Goal: Information Seeking & Learning: Learn about a topic

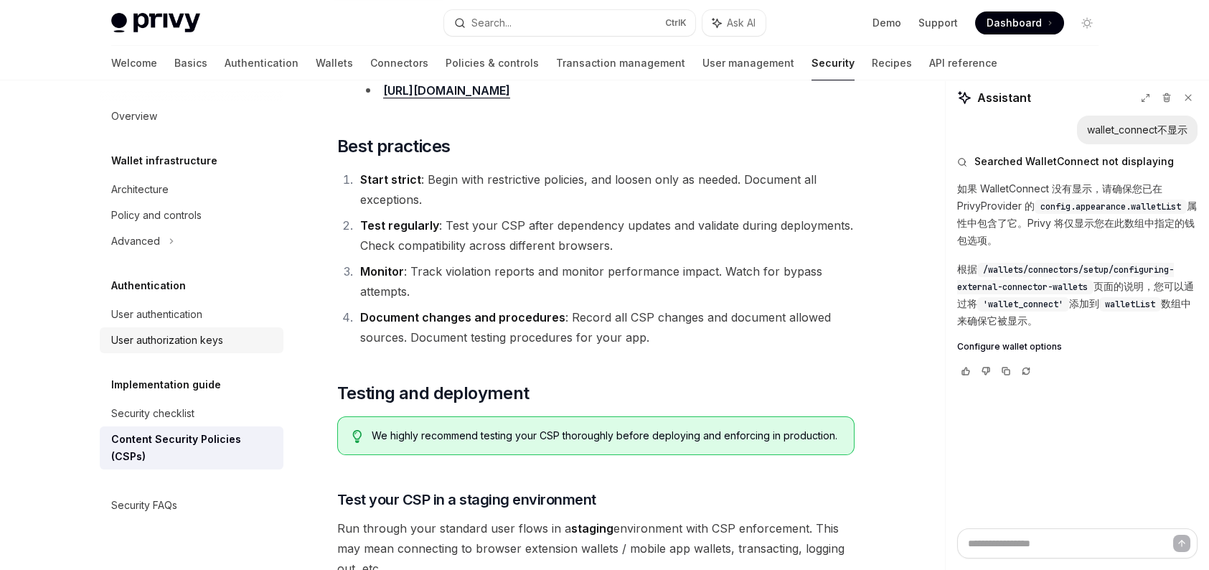
scroll to position [2077, 0]
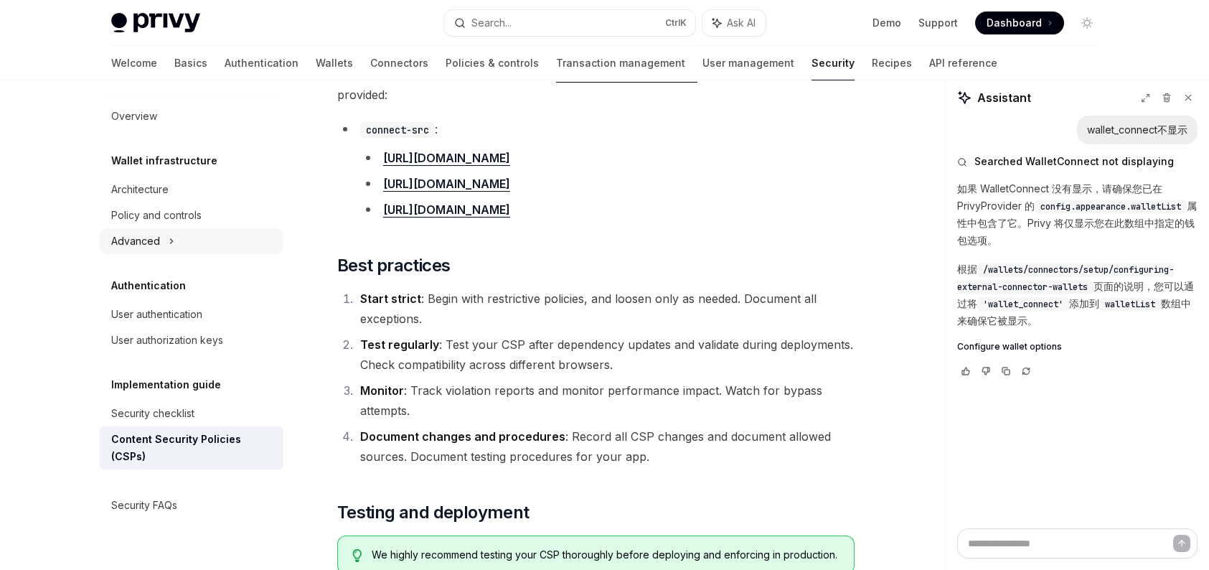
click at [184, 251] on div "Advanced" at bounding box center [192, 241] width 184 height 26
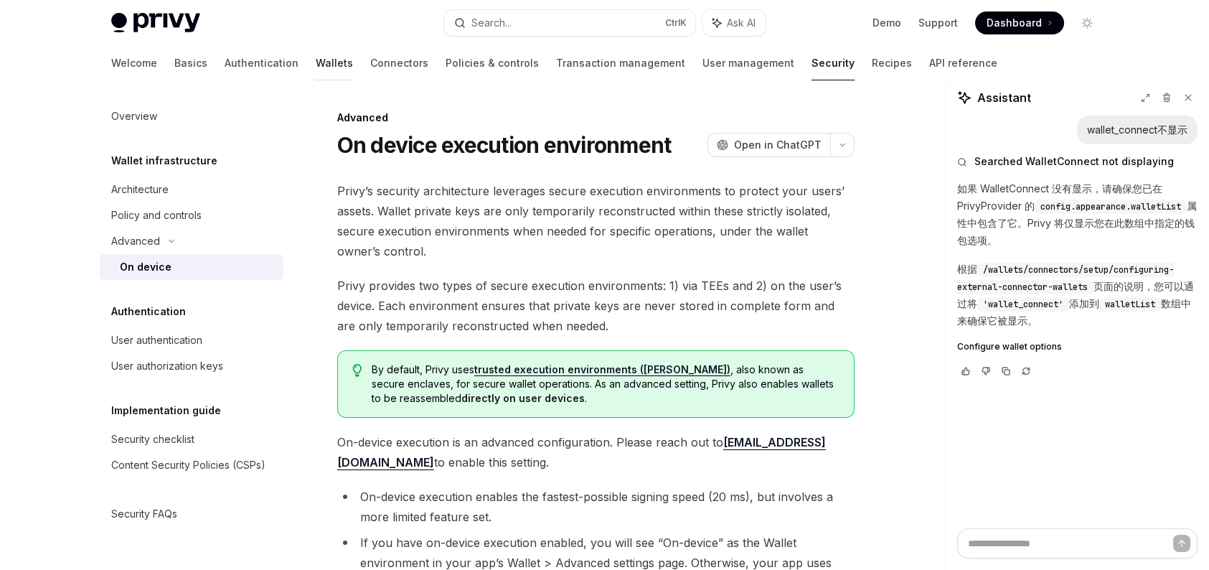
click at [316, 61] on link "Wallets" at bounding box center [334, 63] width 37 height 34
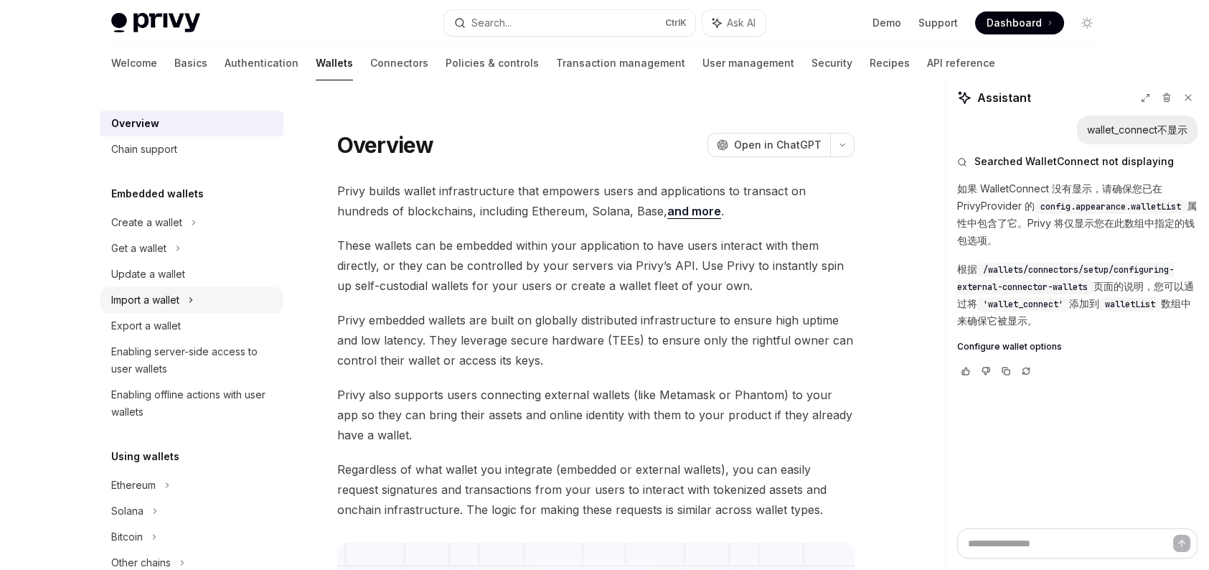
click at [170, 306] on div "Import a wallet" at bounding box center [145, 299] width 68 height 17
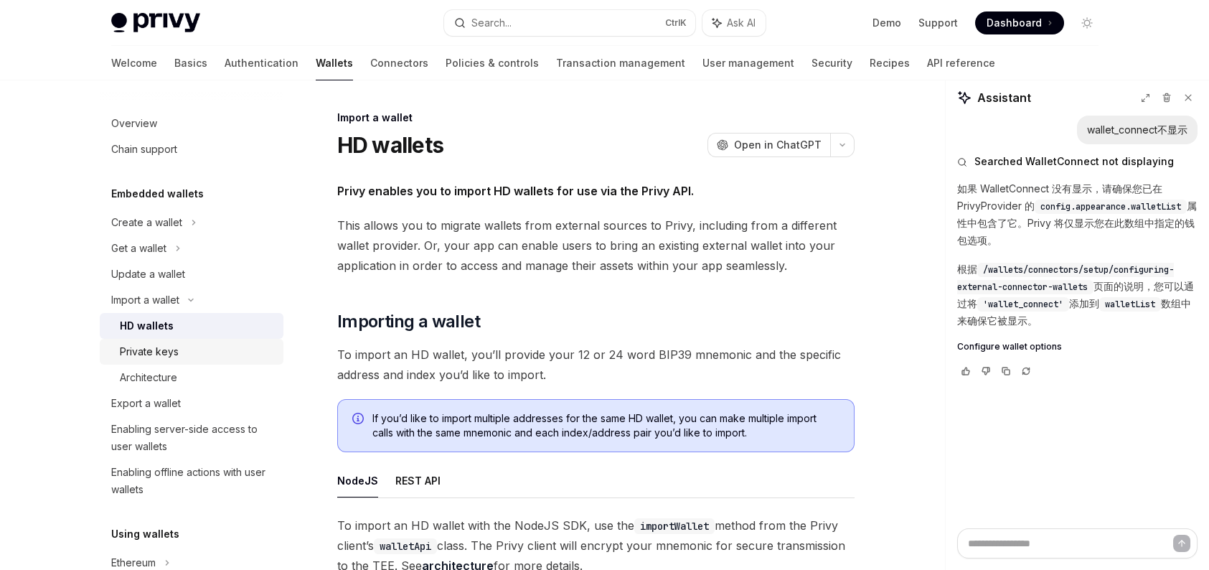
click at [160, 341] on link "Private keys" at bounding box center [192, 352] width 184 height 26
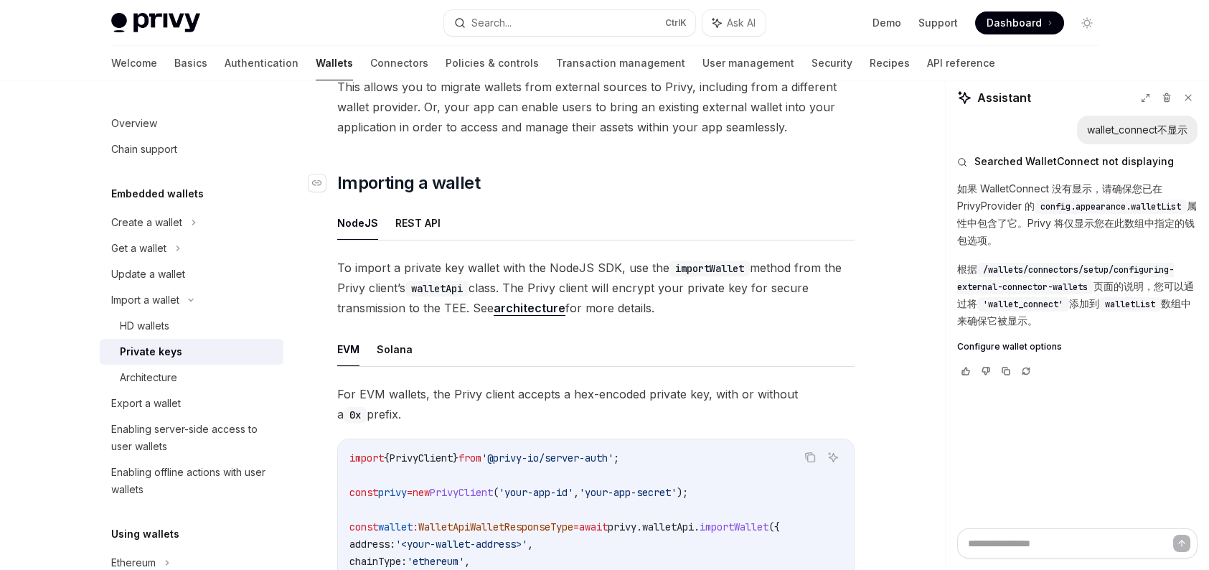
scroll to position [143, 0]
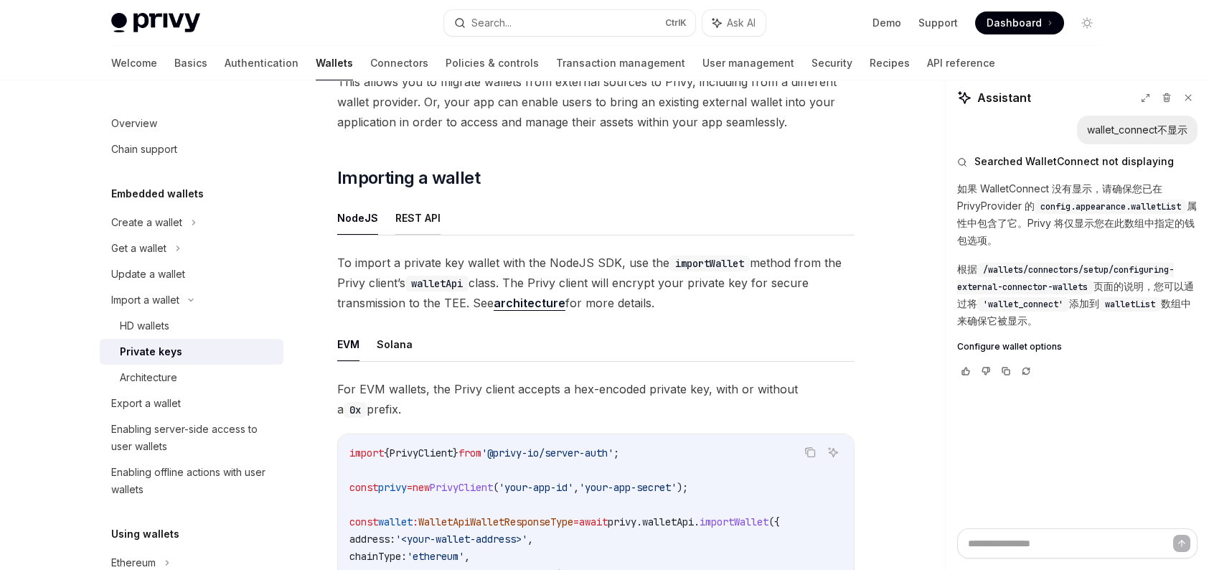
click at [420, 218] on button "REST API" at bounding box center [417, 218] width 45 height 34
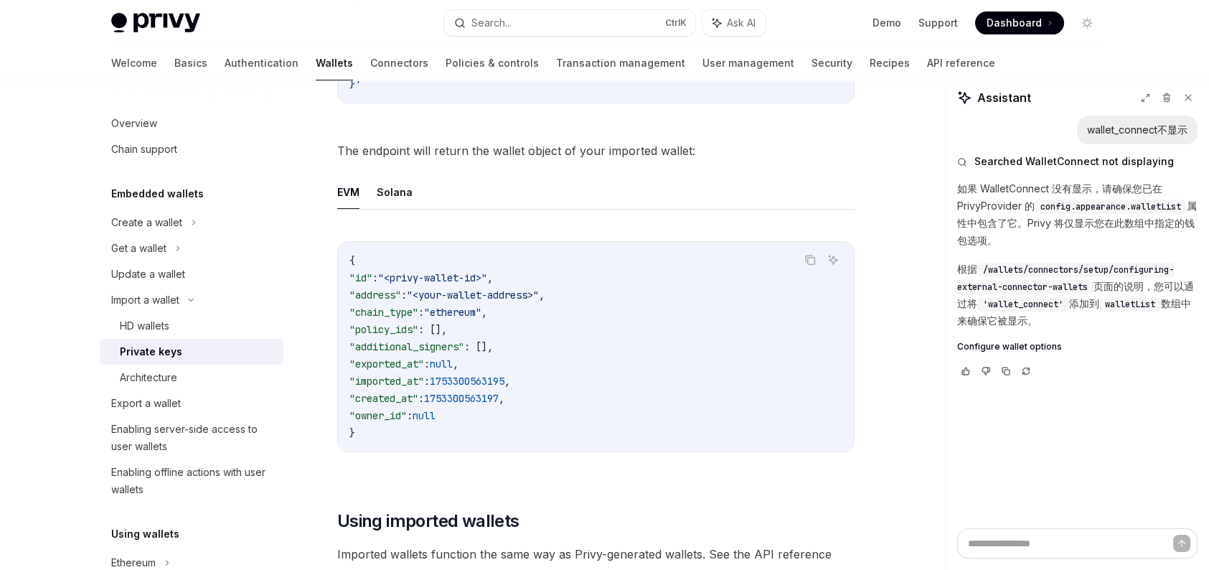
scroll to position [2726, 0]
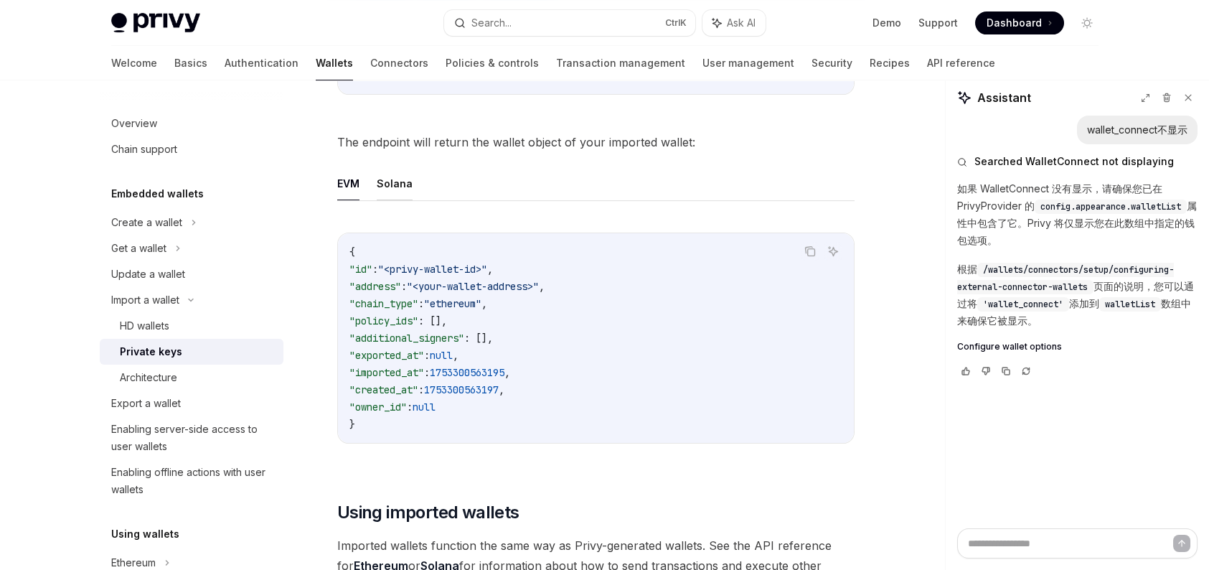
click at [404, 176] on button "Solana" at bounding box center [395, 183] width 36 height 34
click at [364, 168] on ul "EVM Solana" at bounding box center [595, 183] width 517 height 34
click at [351, 167] on button "EVM" at bounding box center [348, 183] width 22 height 34
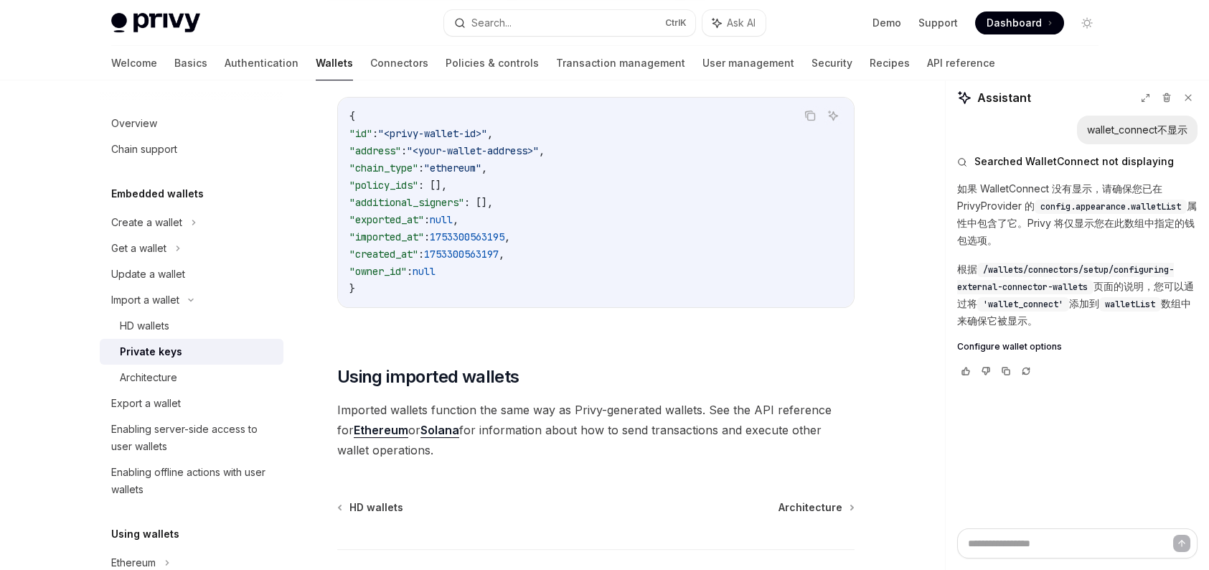
scroll to position [2942, 0]
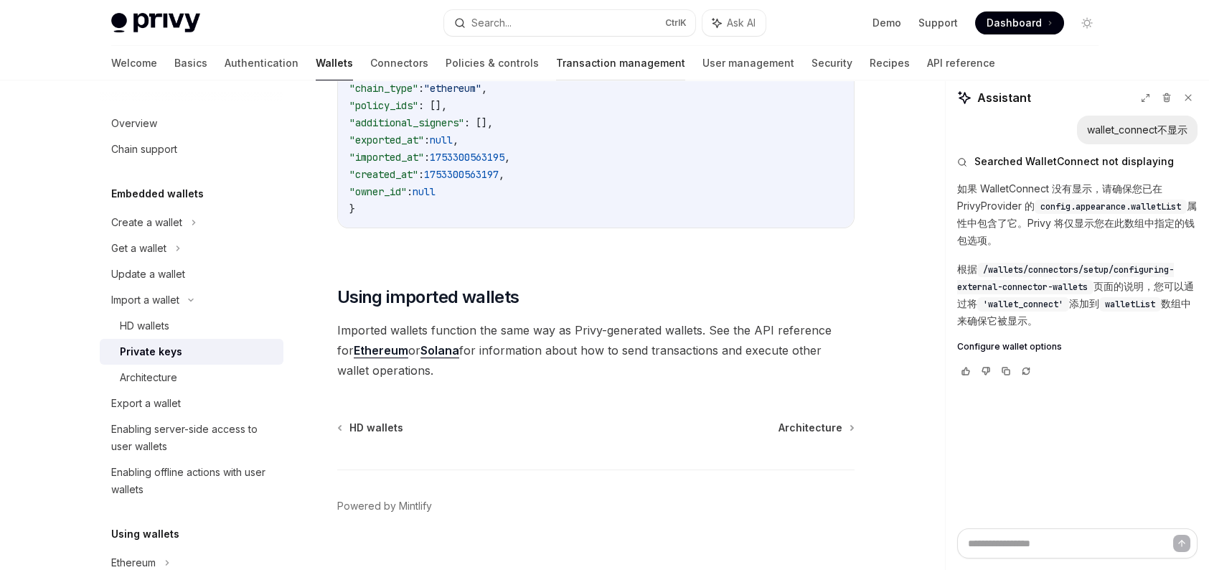
click at [556, 72] on link "Transaction management" at bounding box center [620, 63] width 129 height 34
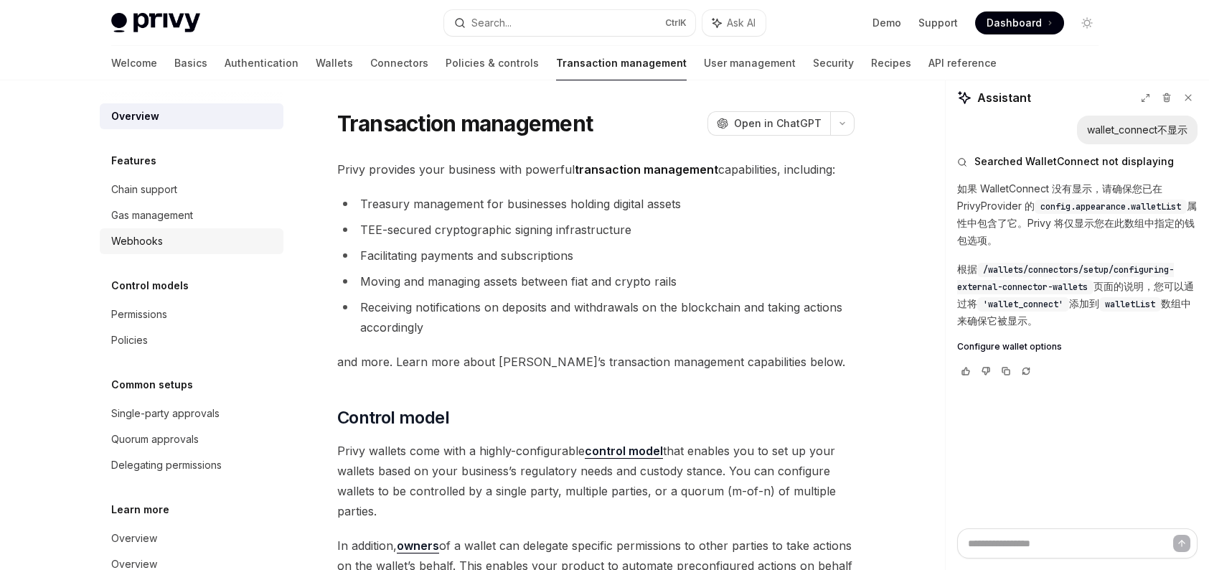
click at [182, 243] on div "Webhooks" at bounding box center [193, 240] width 164 height 17
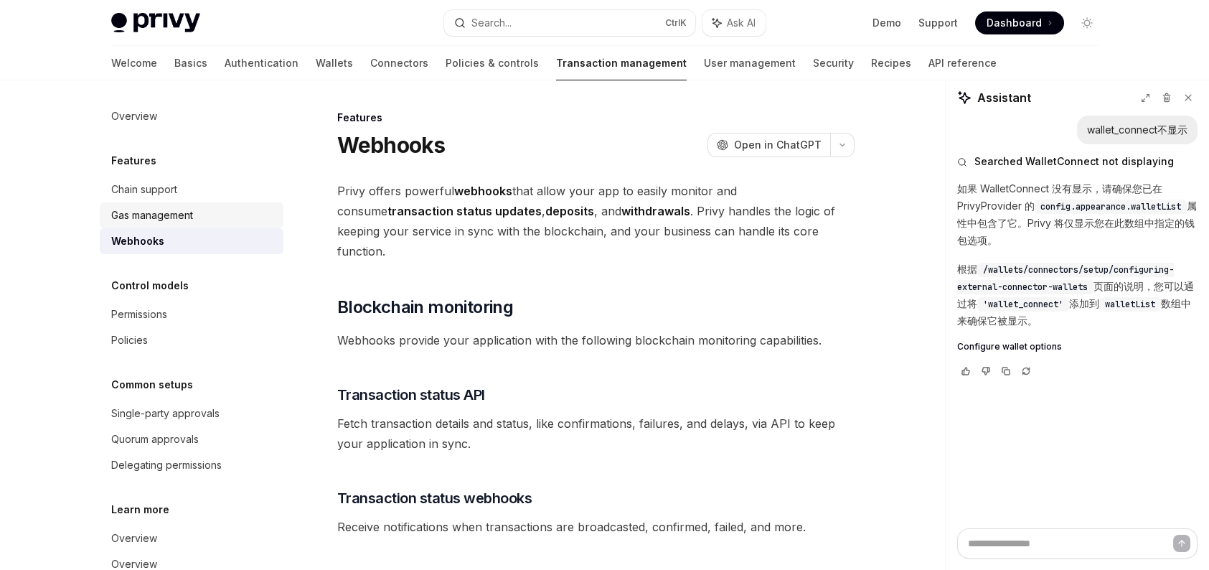
click at [186, 216] on div "Gas management" at bounding box center [152, 215] width 82 height 17
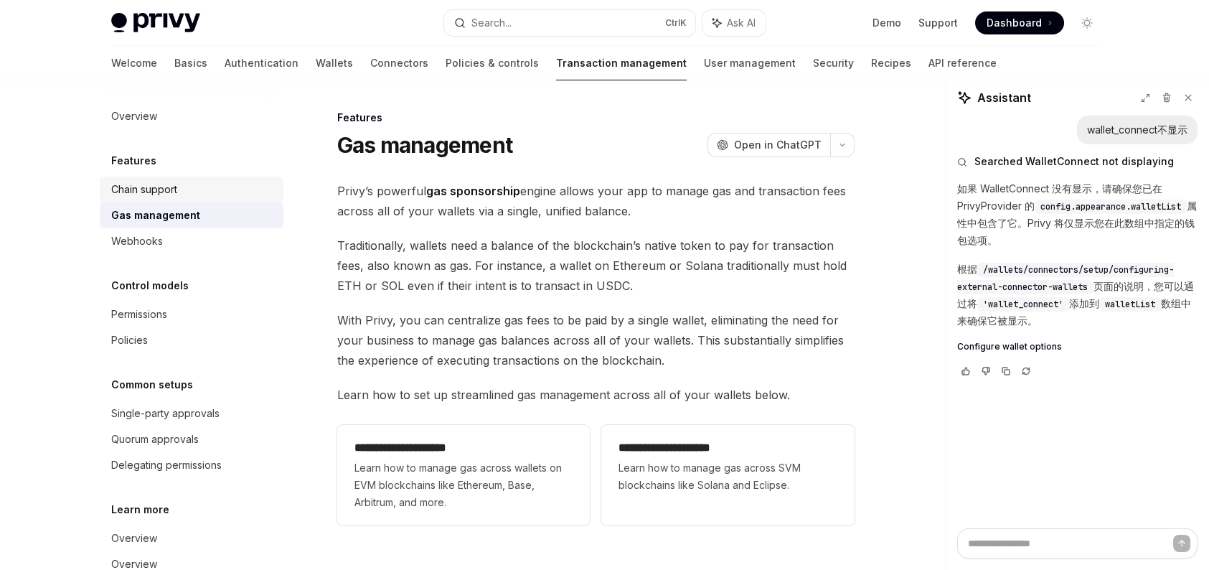
click at [186, 189] on div "Chain support" at bounding box center [193, 189] width 164 height 17
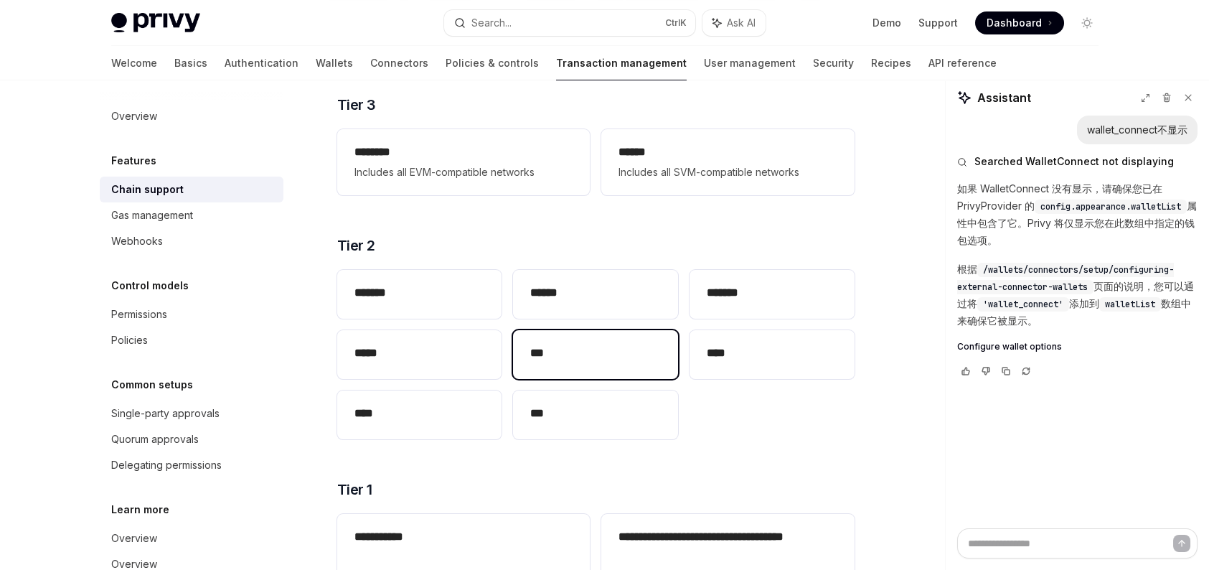
click at [550, 334] on div "***" at bounding box center [595, 354] width 165 height 49
type textarea "*"
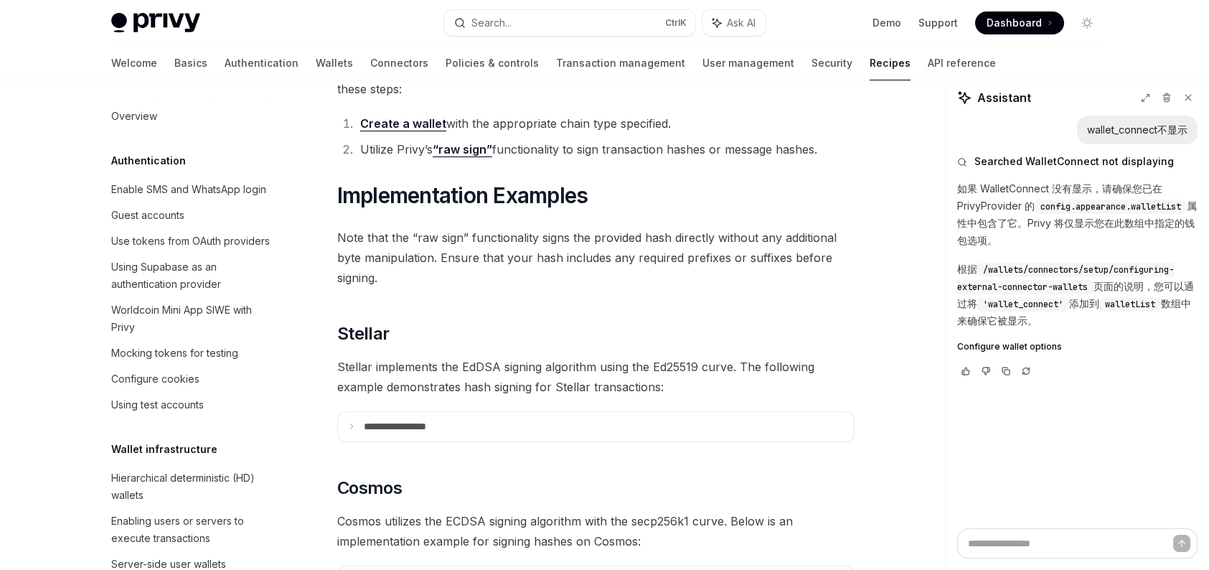
scroll to position [376, 0]
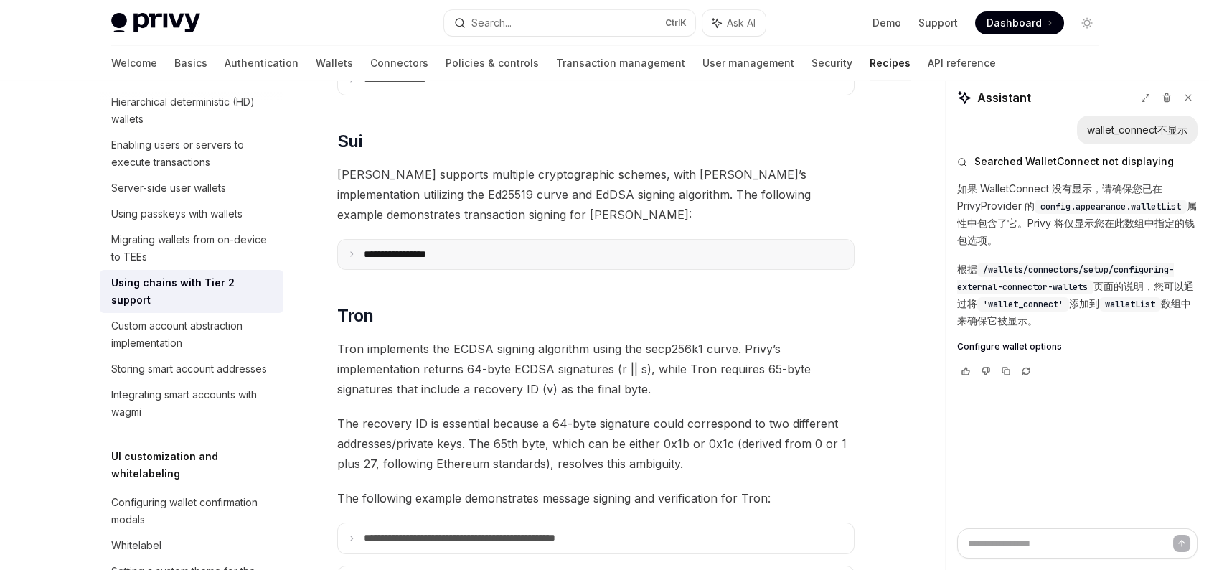
click at [487, 240] on summary "**********" at bounding box center [596, 254] width 516 height 29
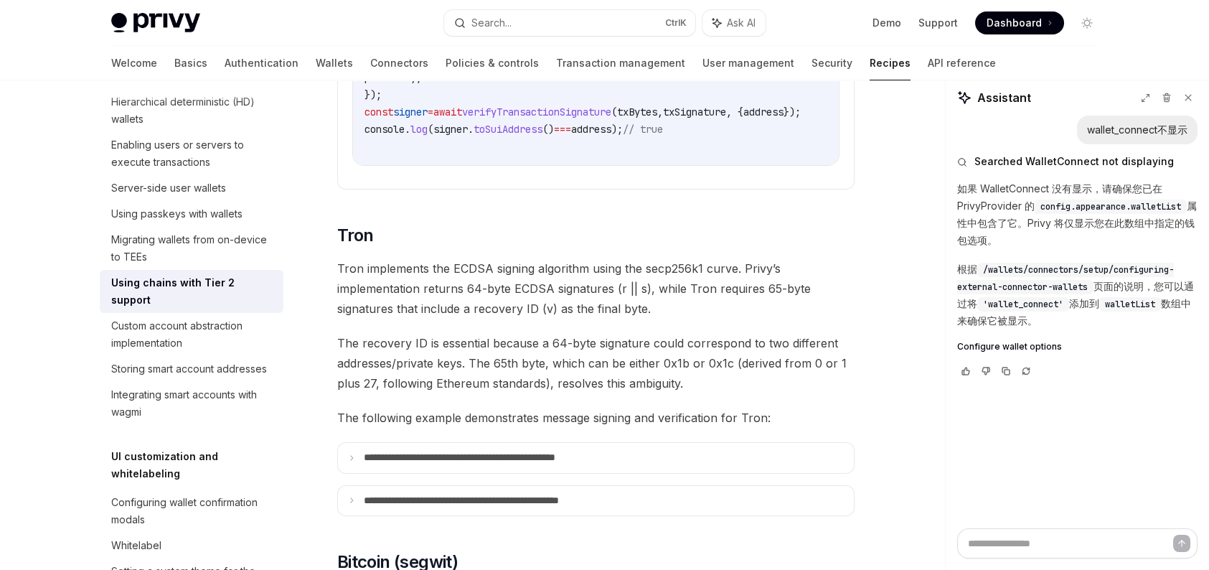
scroll to position [1362, 0]
